Goal: Information Seeking & Learning: Learn about a topic

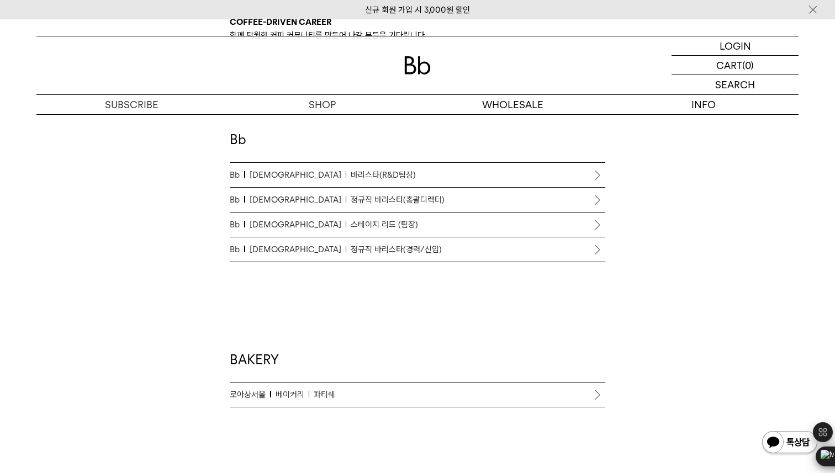
scroll to position [626, 0]
drag, startPoint x: 264, startPoint y: 298, endPoint x: 294, endPoint y: 298, distance: 29.3
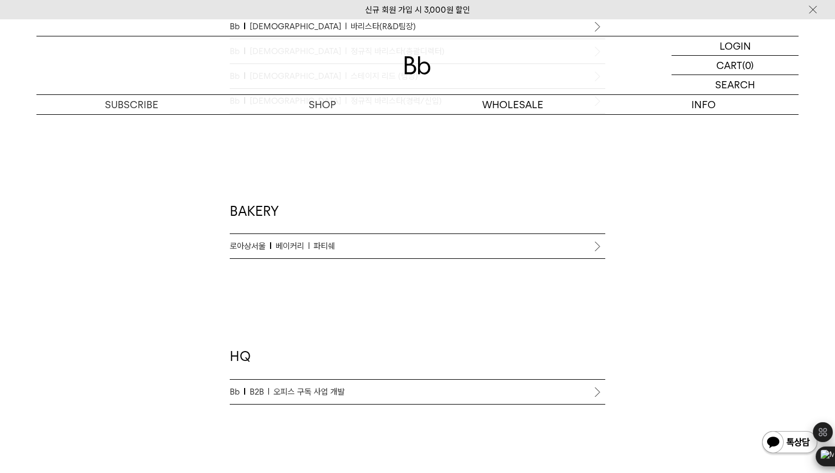
scroll to position [830, 0]
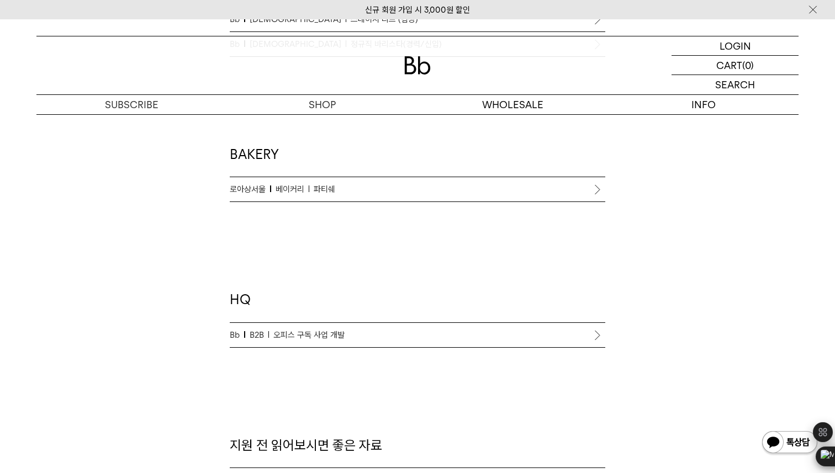
drag, startPoint x: 286, startPoint y: 338, endPoint x: 290, endPoint y: 349, distance: 11.2
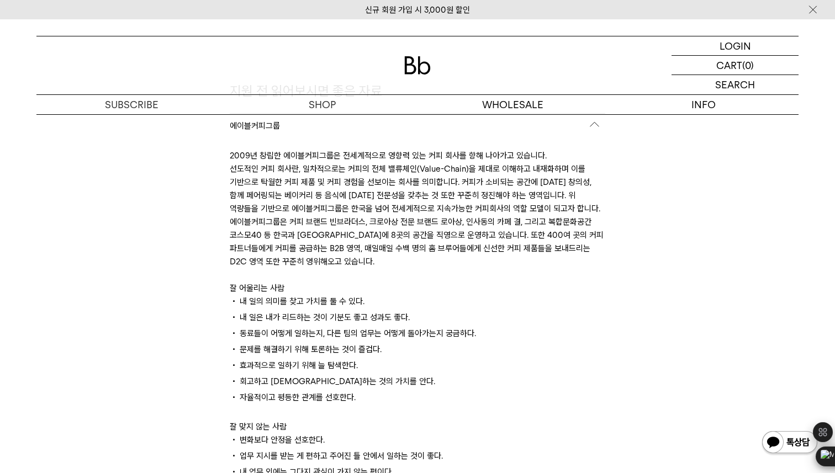
click at [311, 321] on p "내 일은 내가 리드하는 것이 기분도 좋고 성과도 좋다." at bounding box center [417, 319] width 375 height 16
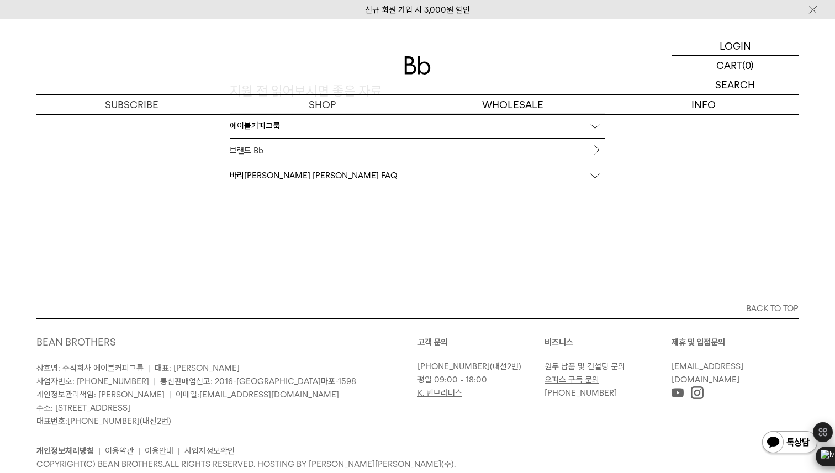
click at [281, 179] on div "바리[PERSON_NAME] [PERSON_NAME] FAQ" at bounding box center [417, 175] width 375 height 24
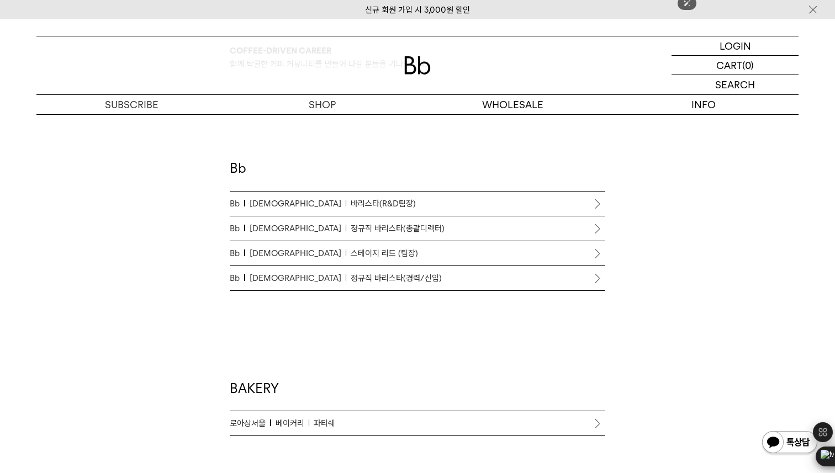
scroll to position [636, 0]
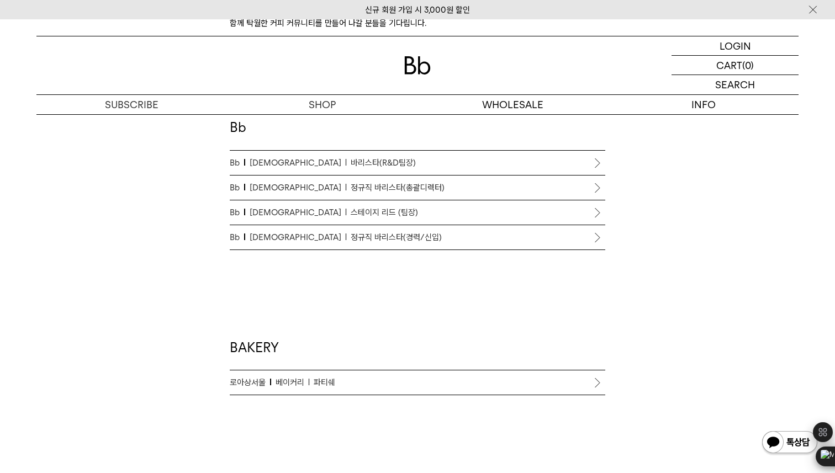
click at [351, 156] on span "바리스타(R&D팀장)" at bounding box center [383, 162] width 65 height 13
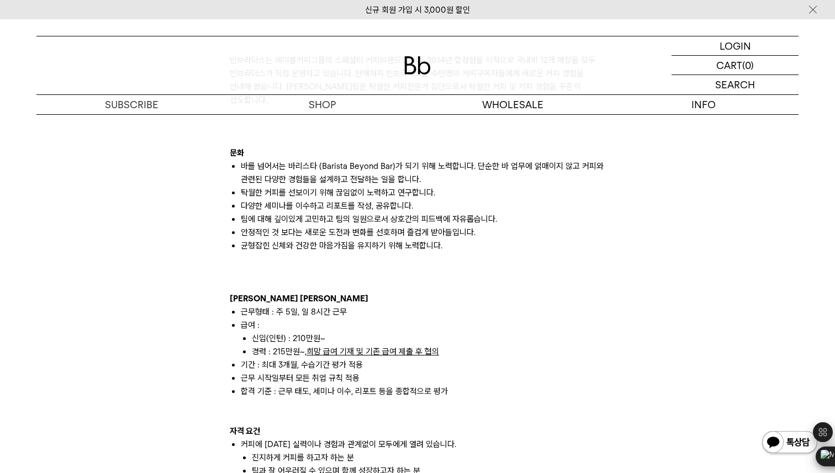
scroll to position [690, 0]
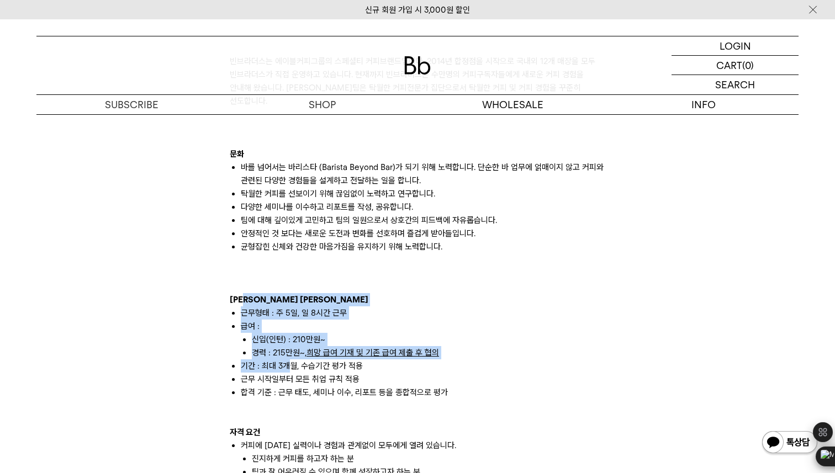
drag, startPoint x: 247, startPoint y: 292, endPoint x: 294, endPoint y: 354, distance: 77.7
click at [294, 359] on li "기간 : 최대 3개월, 수습기간 평가 적용" at bounding box center [423, 365] width 364 height 13
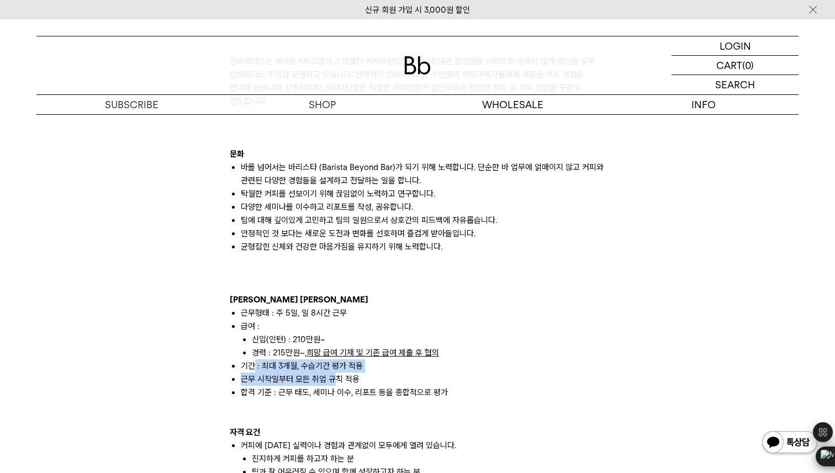
drag, startPoint x: 254, startPoint y: 354, endPoint x: 336, endPoint y: 371, distance: 84.0
click at [337, 371] on ul "근무형태 : 주 5일, 일 8시간 근무 급여 : 신입(인턴) : 210만원~ 경력 : 215만원~, 희망 급여 기재 및 기존 급여 제출 후 협…" at bounding box center [417, 352] width 375 height 93
click at [336, 373] on li "근무 시작일부터 모든 취업 규칙 적용" at bounding box center [423, 379] width 364 height 13
drag, startPoint x: 372, startPoint y: 372, endPoint x: 320, endPoint y: 367, distance: 52.1
click at [316, 367] on ul "근무형태 : 주 5일, 일 8시간 근무 급여 : 신입(인턴) : 210만원~ 경력 : 215만원~, 희망 급여 기재 및 기존 급여 제출 후 협…" at bounding box center [417, 352] width 375 height 93
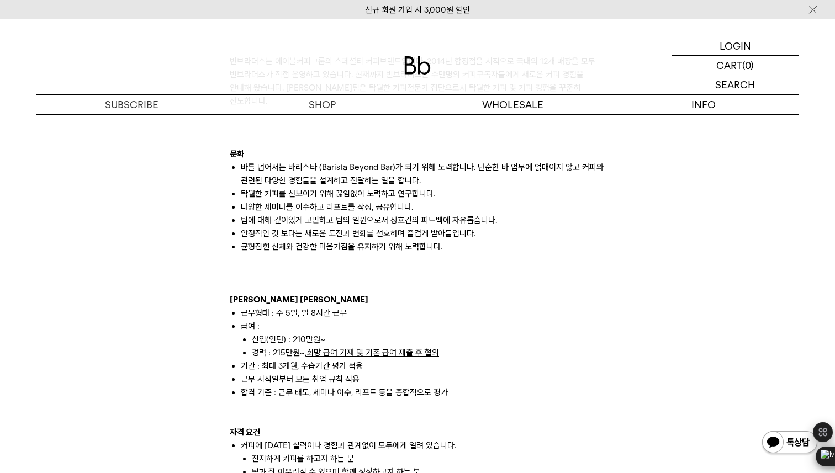
click at [320, 373] on li "근무 시작일부터 모든 취업 규칙 적용" at bounding box center [423, 379] width 364 height 13
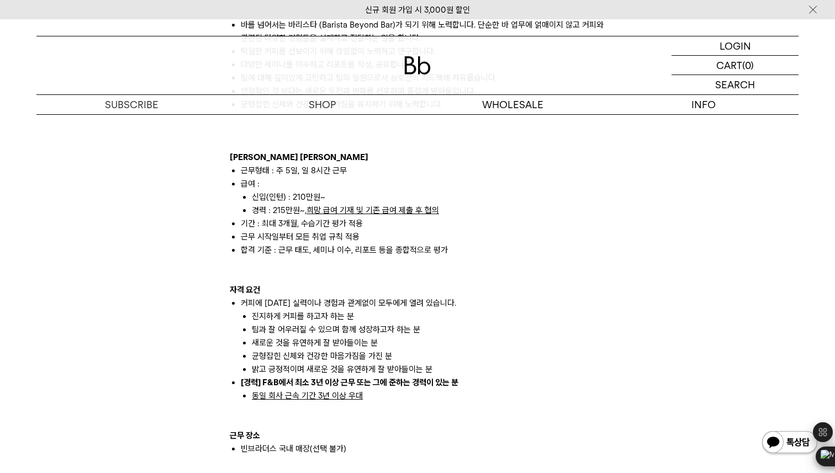
scroll to position [833, 0]
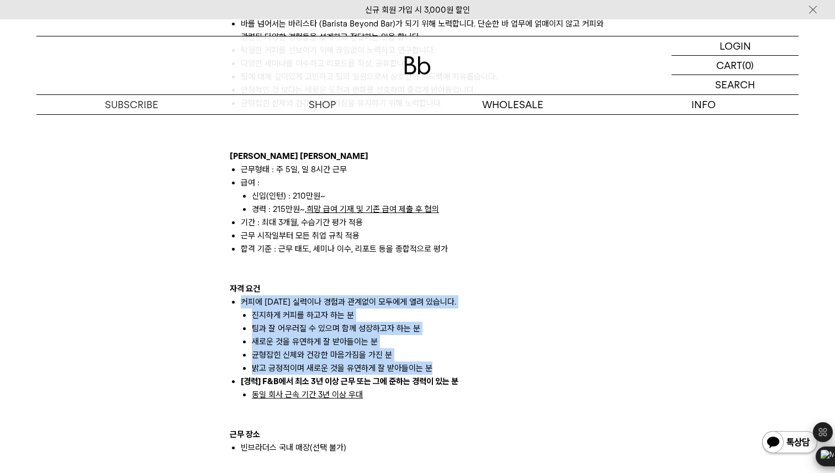
drag, startPoint x: 264, startPoint y: 282, endPoint x: 300, endPoint y: 362, distance: 87.7
click at [300, 362] on ul "커피에 [DATE] 실력이나 경험과 관계없이 모두에게 열려 있습니다. 진지하게 커피를 하고자 하는 분 팀과 잘 어우러질 수 있으며 함께 성장하…" at bounding box center [417, 348] width 375 height 106
click at [300, 375] on li "[경력] F&B에서 최소 3년 이상 근무 또는 그에 준하는 경력이 있는 분 동일 회사 근속 기간 3년 이상 우대" at bounding box center [423, 388] width 364 height 26
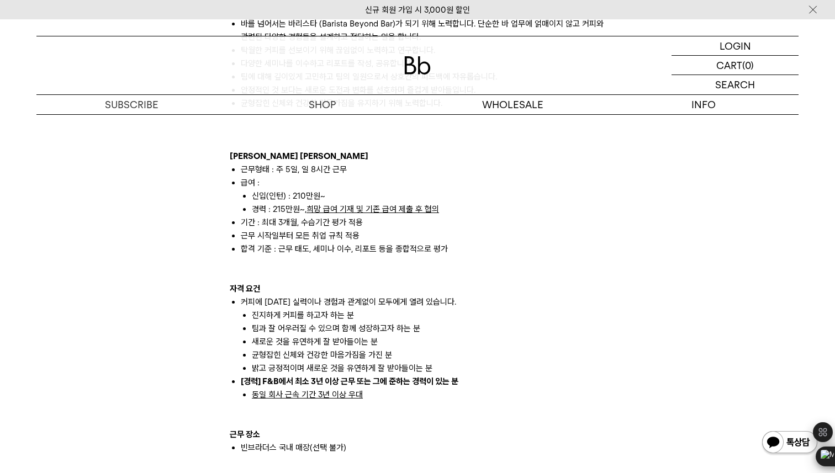
drag, startPoint x: 373, startPoint y: 361, endPoint x: 325, endPoint y: 338, distance: 52.8
click at [325, 337] on ul "커피에 대한 실력이나 경험과 관계없이 모두에게 열려 있습니다. 진지하게 커피를 하고자 하는 분 팀과 잘 어우러질 수 있으며 함께 성장하고자 하…" at bounding box center [417, 348] width 375 height 106
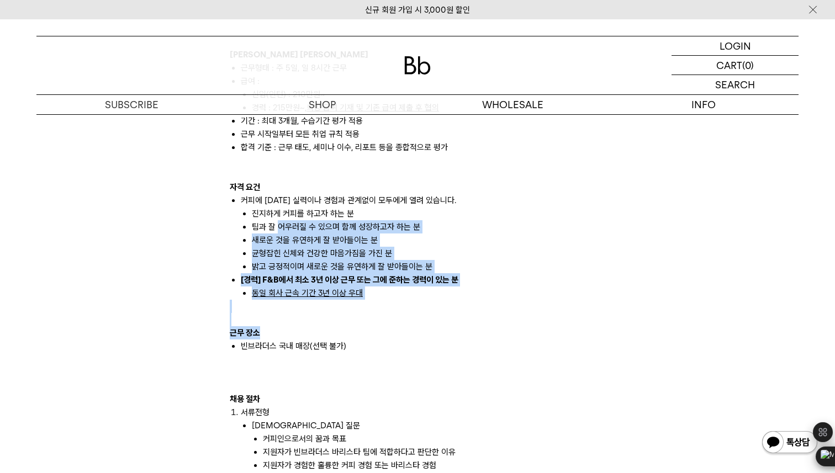
drag, startPoint x: 311, startPoint y: 325, endPoint x: 279, endPoint y: 217, distance: 112.8
click at [279, 217] on div "빈브라더스는 에이블커피그룹의 스페셜티 커피브랜드입니다. 2014년 합정점을 시작으로 국내외 12개 매장을 모두 빈브라더스가 직접 운영하고 있습…" at bounding box center [417, 319] width 375 height 1073
click at [279, 220] on li "팀과 잘 어우러질 수 있으며 함께 성장하고자 하는 분" at bounding box center [428, 226] width 353 height 13
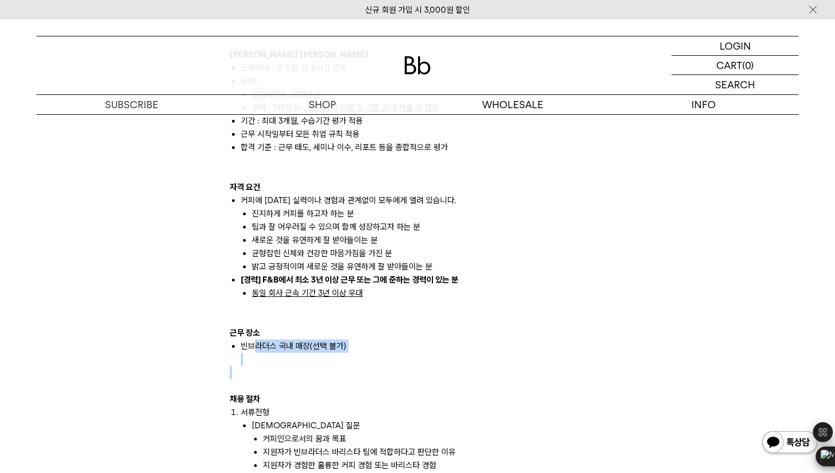
drag, startPoint x: 255, startPoint y: 328, endPoint x: 297, endPoint y: 357, distance: 50.5
click at [296, 356] on div "빈브라더스는 에이블커피그룹의 스페셜티 커피브랜드입니다. 2014년 합정점을 시작으로 국내외 12개 매장을 모두 빈브라더스가 직접 운영하고 있습…" at bounding box center [417, 319] width 375 height 1073
click at [298, 366] on div at bounding box center [417, 372] width 375 height 13
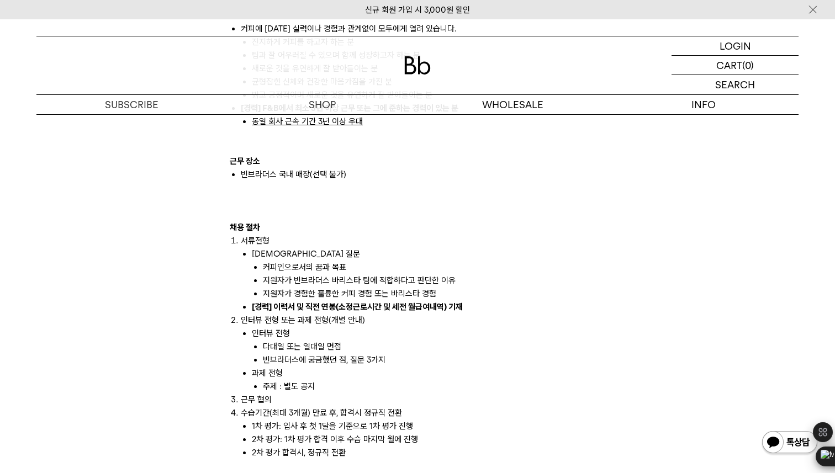
scroll to position [1127, 0]
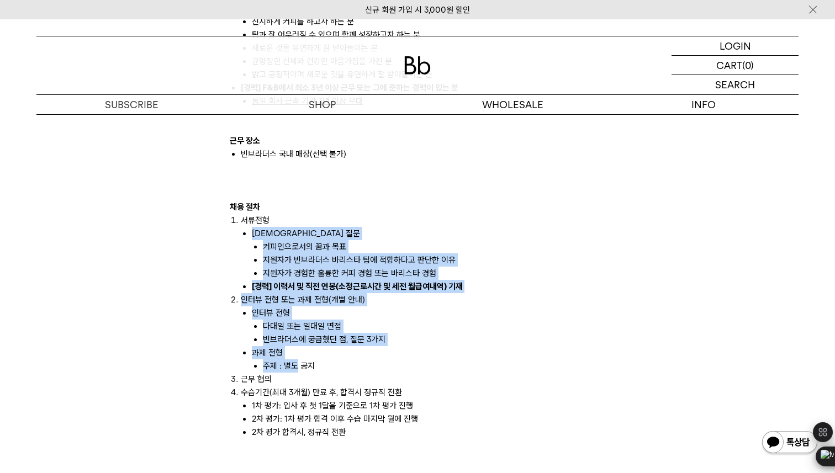
drag, startPoint x: 298, startPoint y: 357, endPoint x: 240, endPoint y: 222, distance: 146.1
click at [240, 222] on ol "서류전형 사전 질문 커피인으로서의 꿈과 목표 지원자가 빈브라더스 바리스타 팀에 적합하다고 판단한 이유 지원자가 경험한 훌륭한 커피 경험 또는 …" at bounding box center [417, 326] width 375 height 225
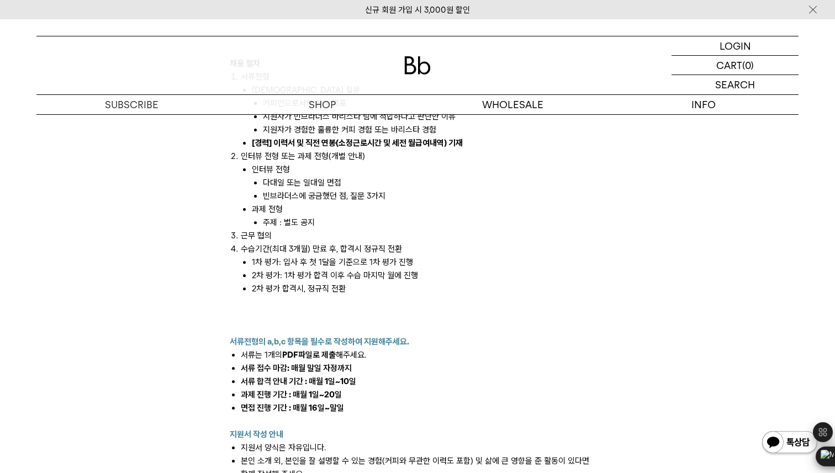
scroll to position [1480, 0]
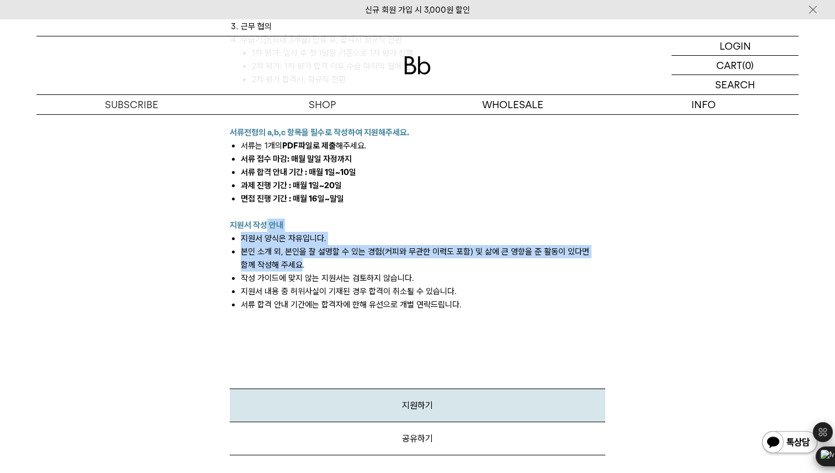
drag, startPoint x: 265, startPoint y: 206, endPoint x: 286, endPoint y: 258, distance: 56.0
click at [286, 272] on li "작성 가이드에 맞지 않는 지원서는 검토하지 않습니다." at bounding box center [423, 278] width 364 height 13
